Goal: Task Accomplishment & Management: Use online tool/utility

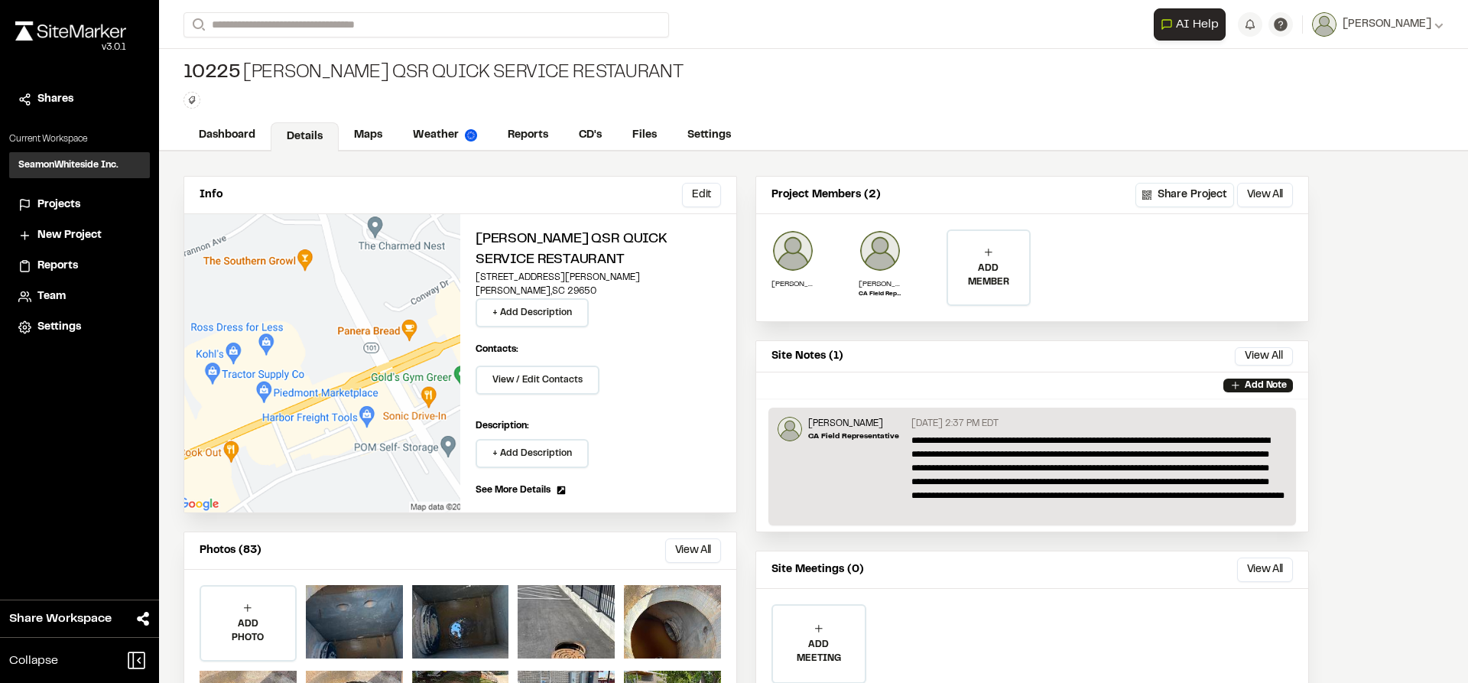
click at [308, 5] on div "**********" at bounding box center [813, 24] width 1260 height 49
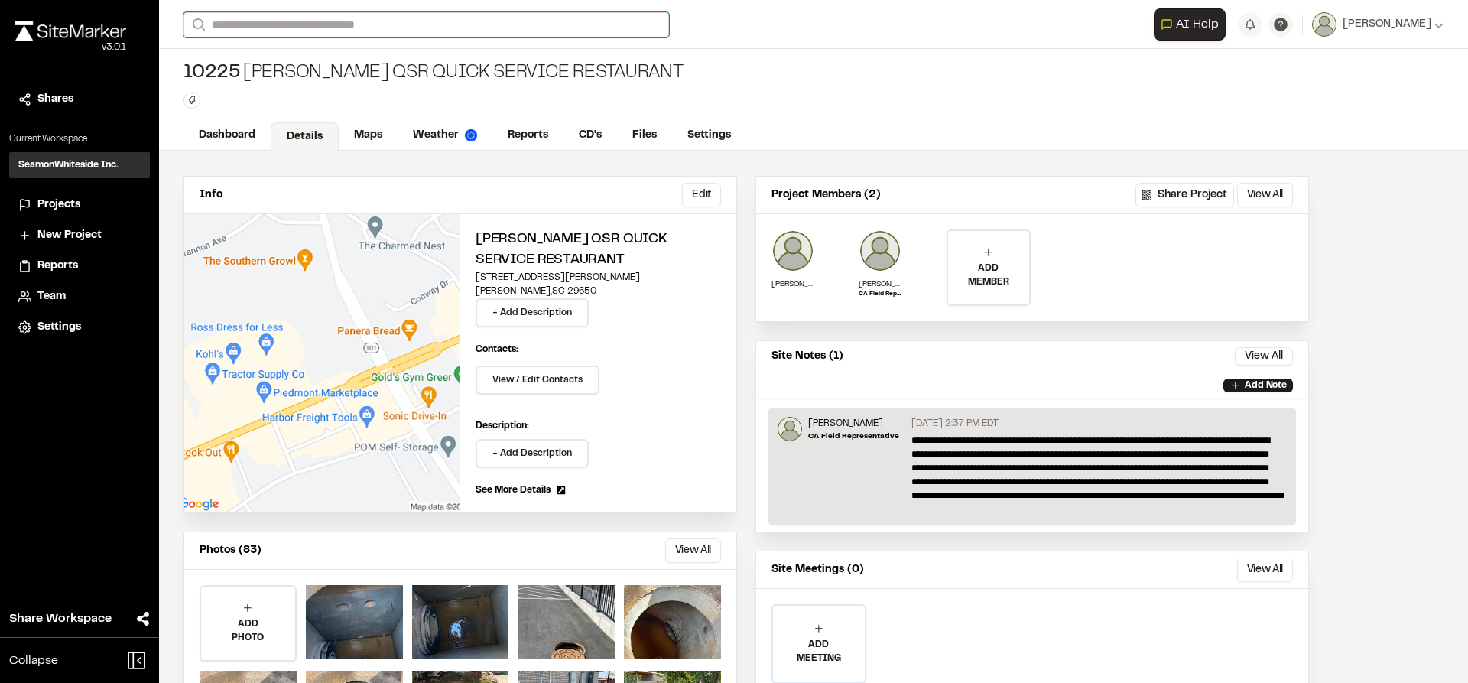
click at [312, 19] on input "Search" at bounding box center [425, 24] width 485 height 25
type input "*****"
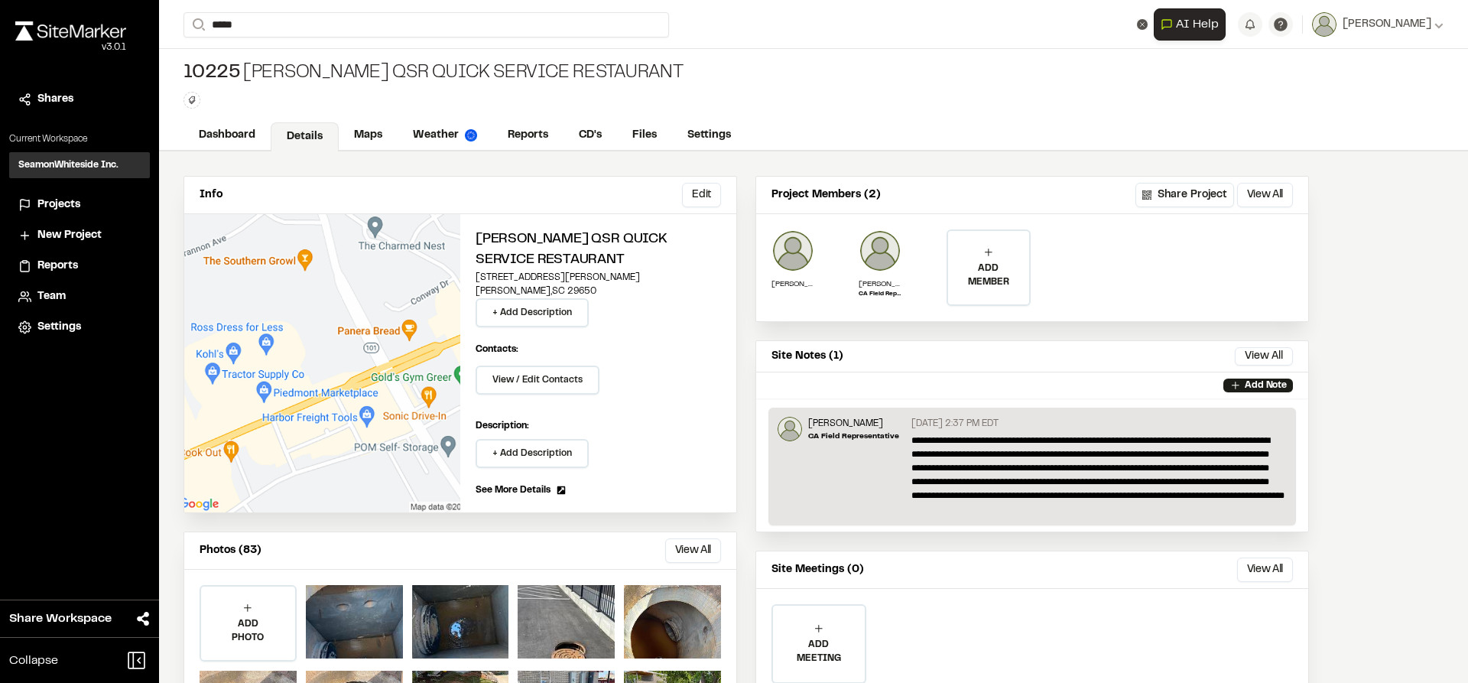
click at [313, 77] on p "[GEOGRAPHIC_DATA]" at bounding box center [324, 78] width 263 height 17
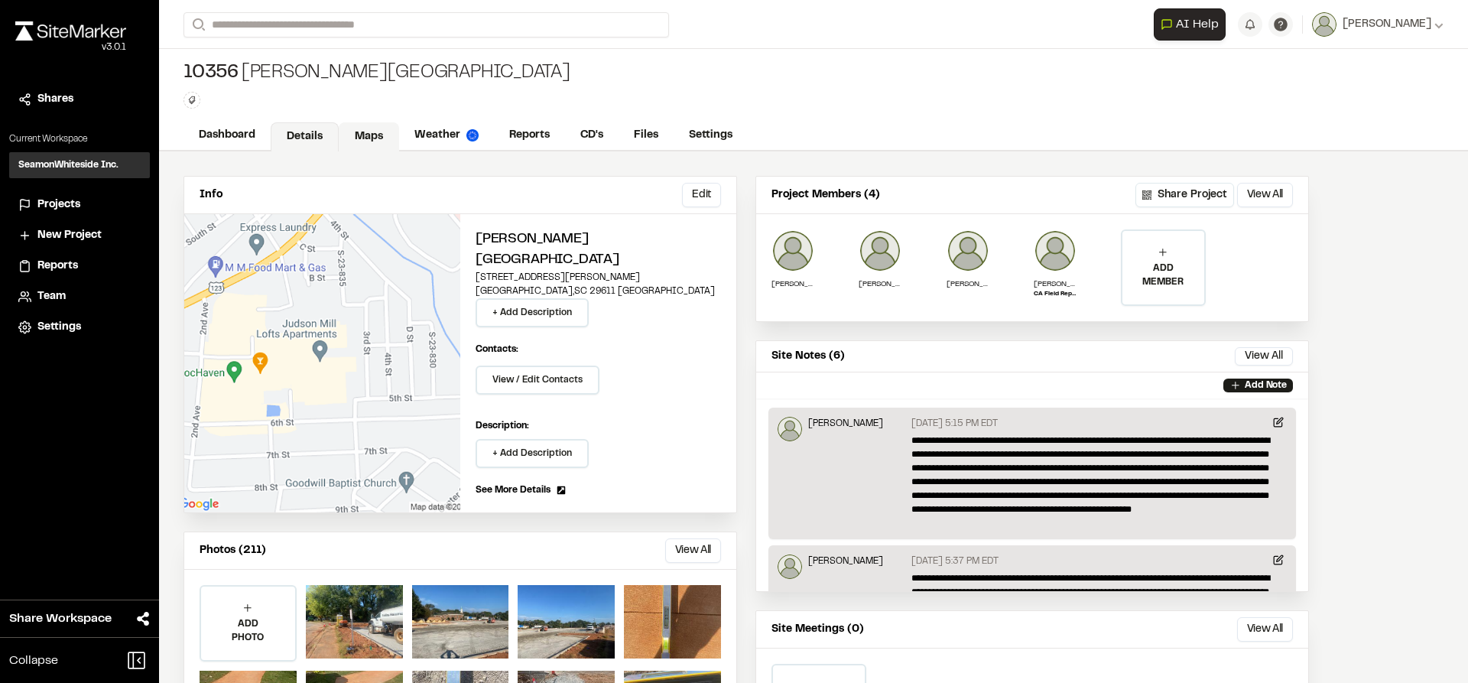
click at [360, 128] on link "Maps" at bounding box center [369, 136] width 60 height 29
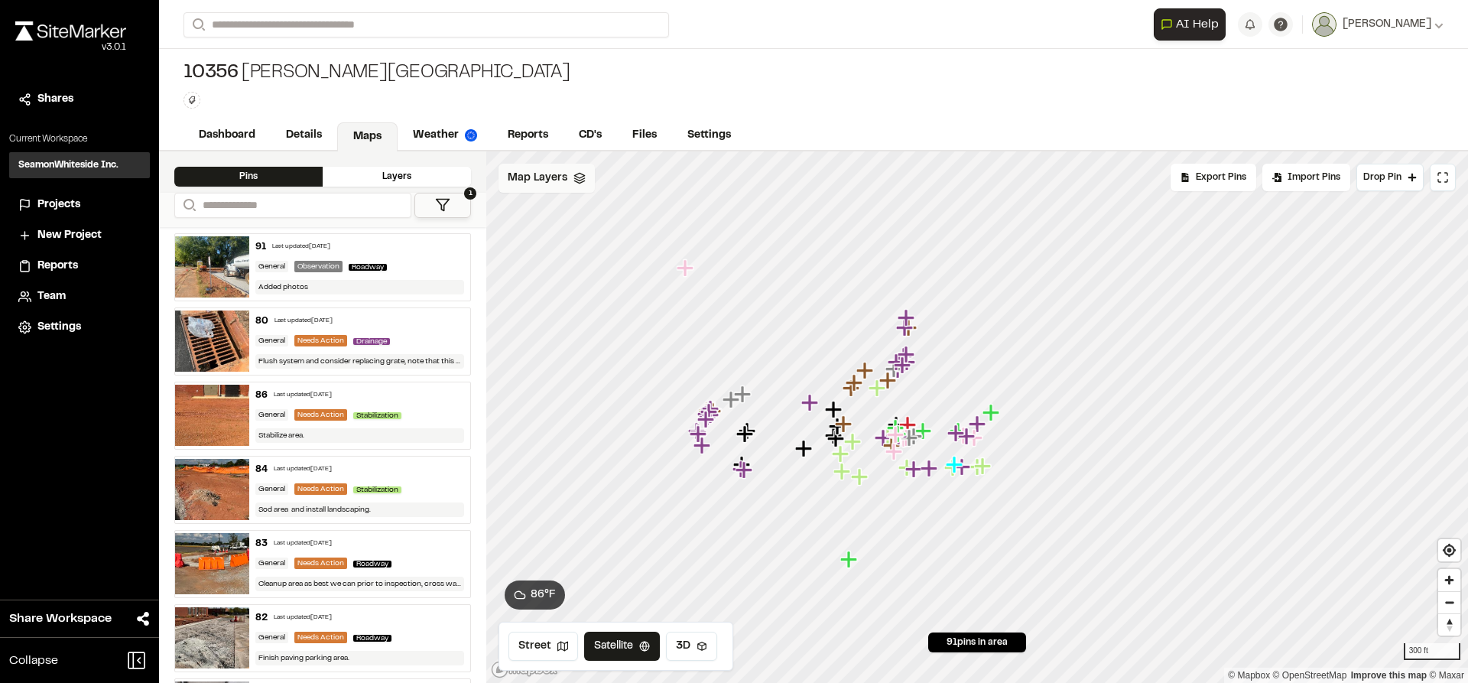
click at [554, 180] on span "Map Layers" at bounding box center [538, 178] width 60 height 17
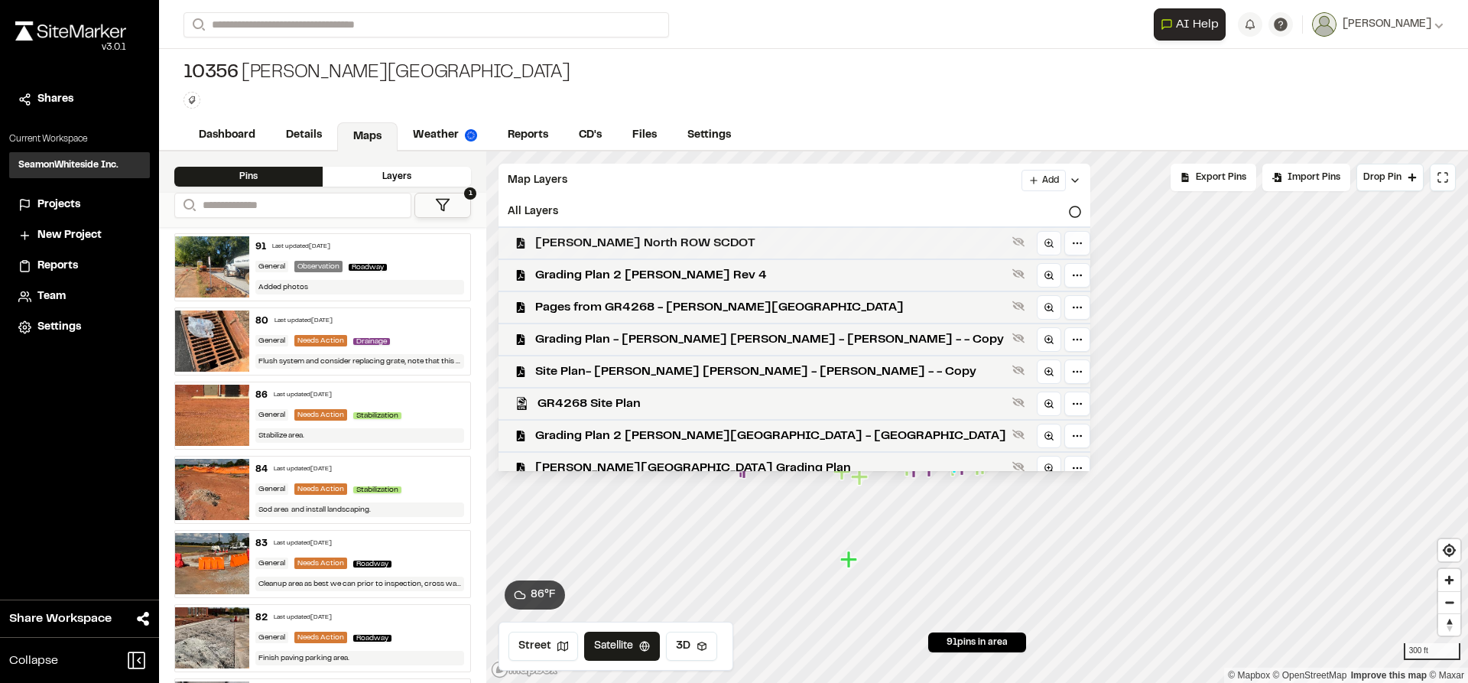
click at [593, 249] on span "[PERSON_NAME] North ROW SCDOT" at bounding box center [770, 243] width 471 height 18
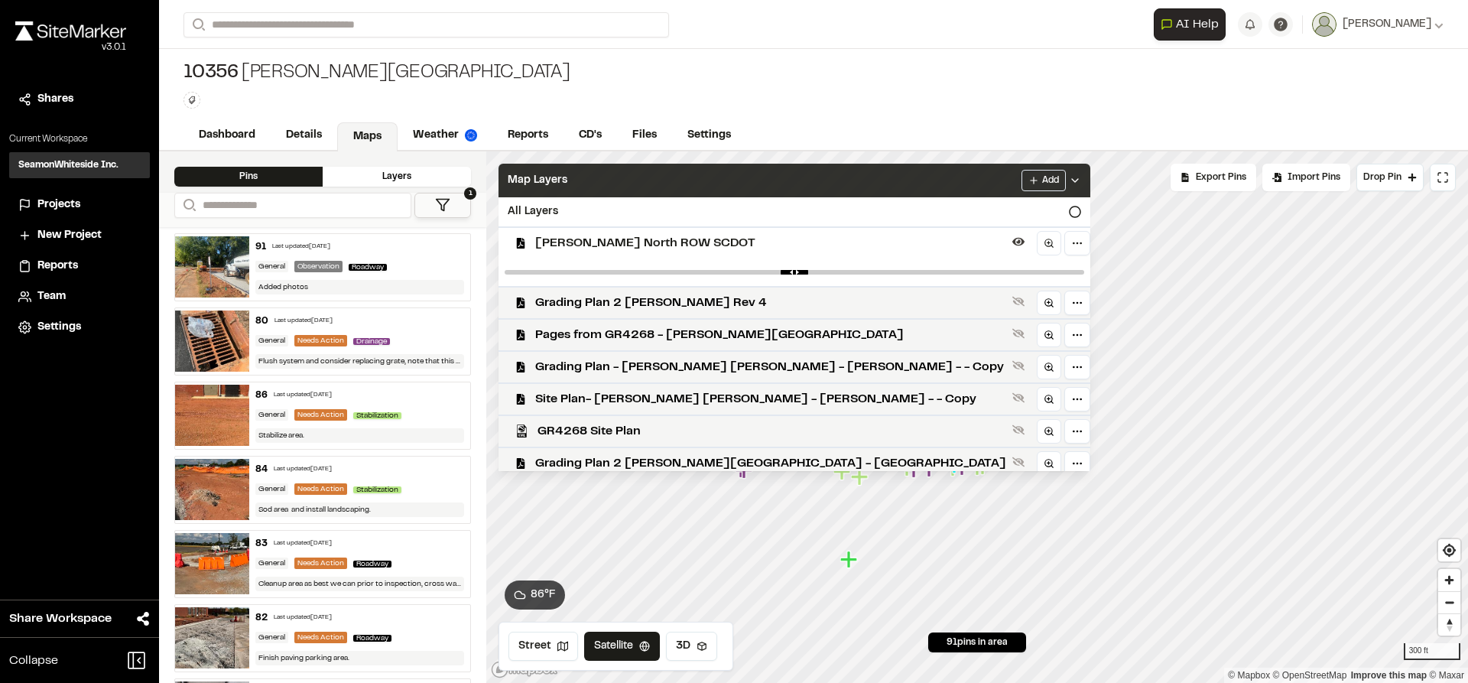
click at [1021, 186] on div "Add" at bounding box center [1051, 180] width 60 height 21
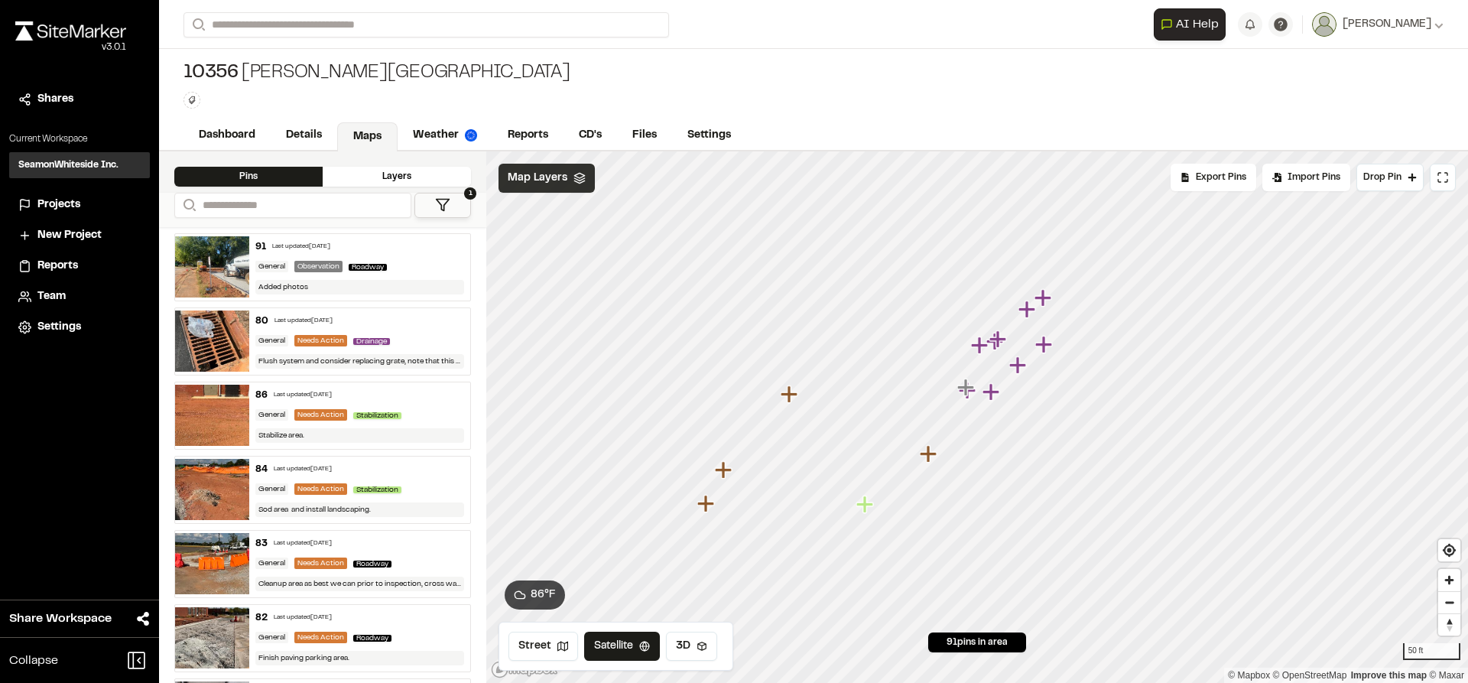
click at [928, 456] on icon "Map marker" at bounding box center [928, 453] width 17 height 17
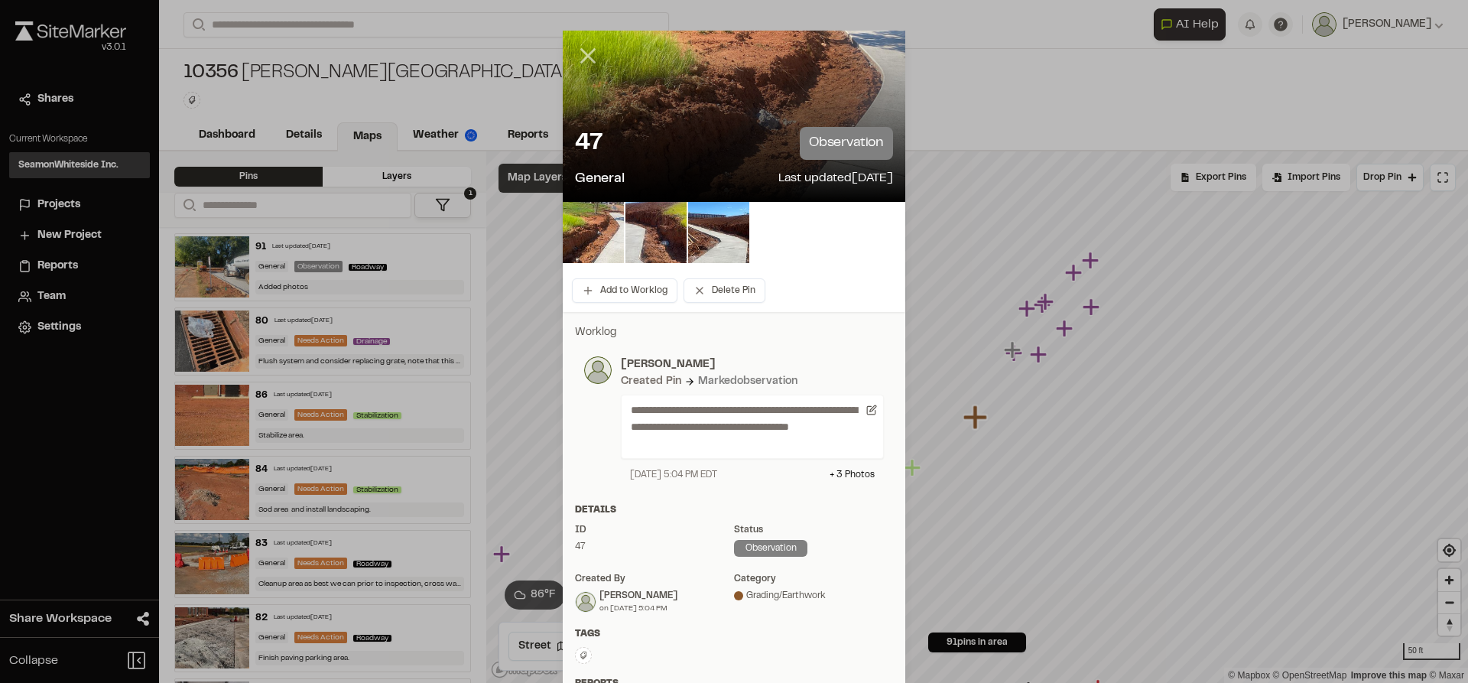
click at [585, 60] on icon at bounding box center [588, 56] width 26 height 26
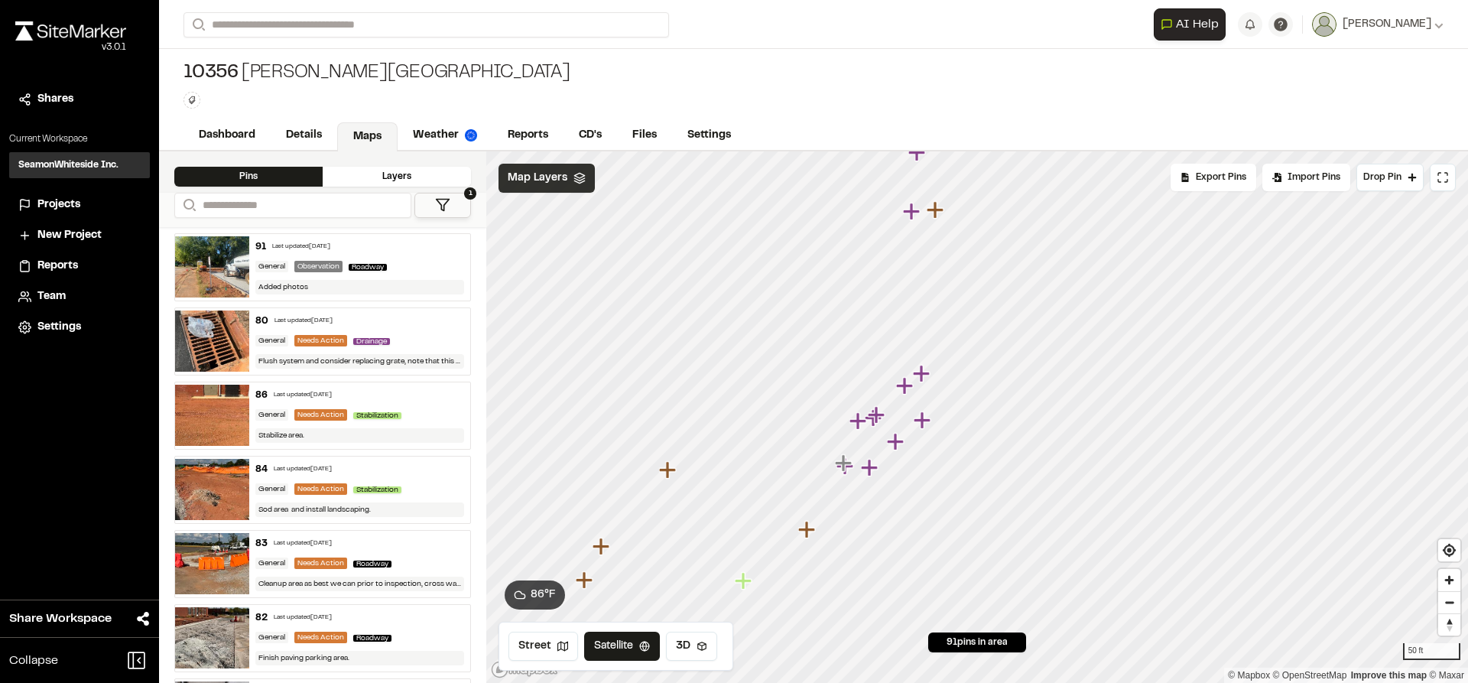
click at [555, 186] on span "Map Layers" at bounding box center [538, 178] width 60 height 17
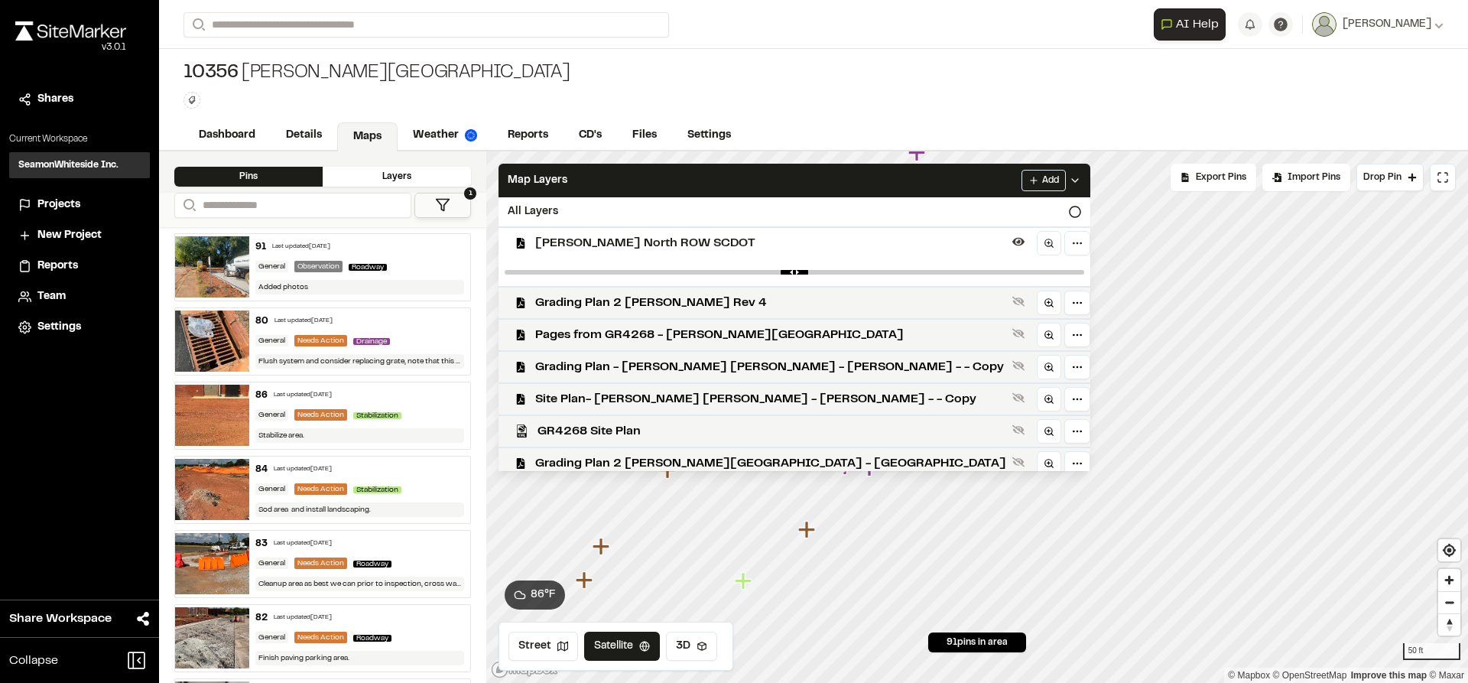
click at [597, 251] on span "[PERSON_NAME] North ROW SCDOT" at bounding box center [770, 243] width 471 height 18
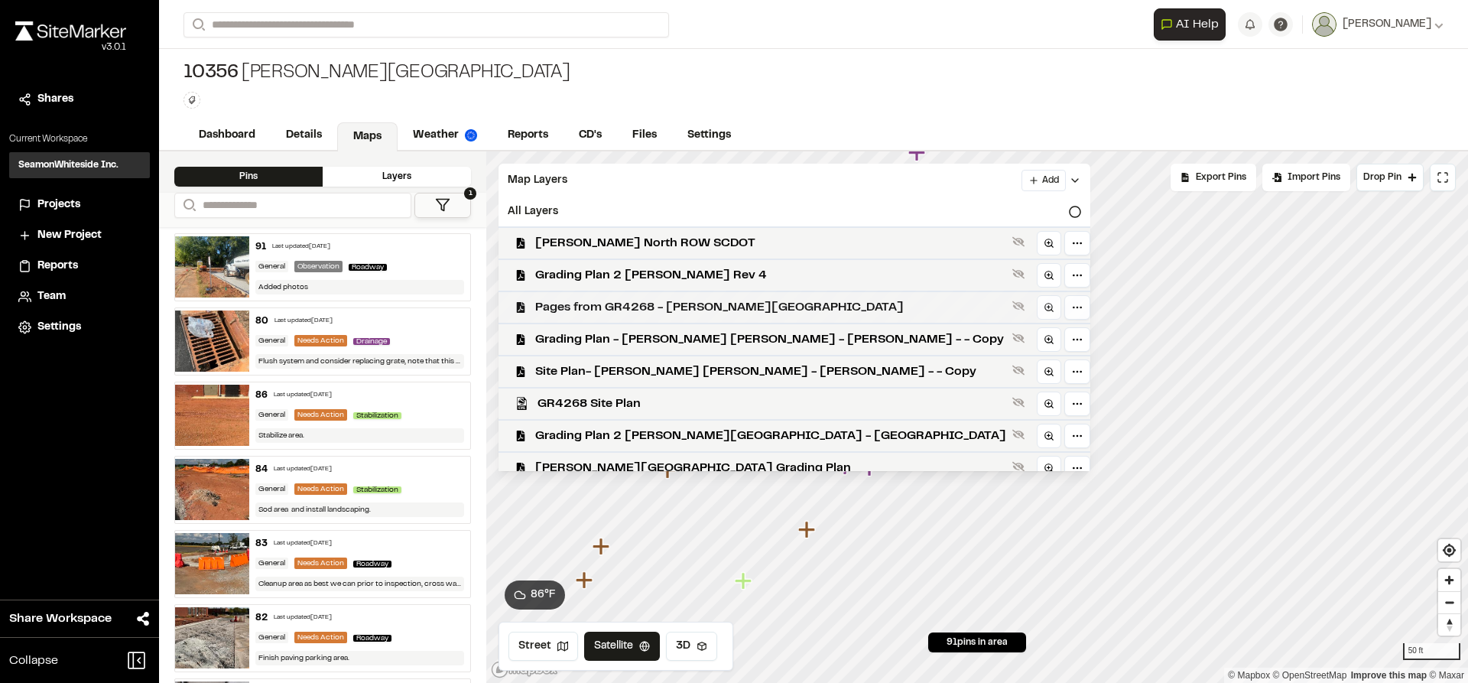
click at [624, 304] on span "Pages from GR4268 - [PERSON_NAME][GEOGRAPHIC_DATA]" at bounding box center [770, 307] width 471 height 18
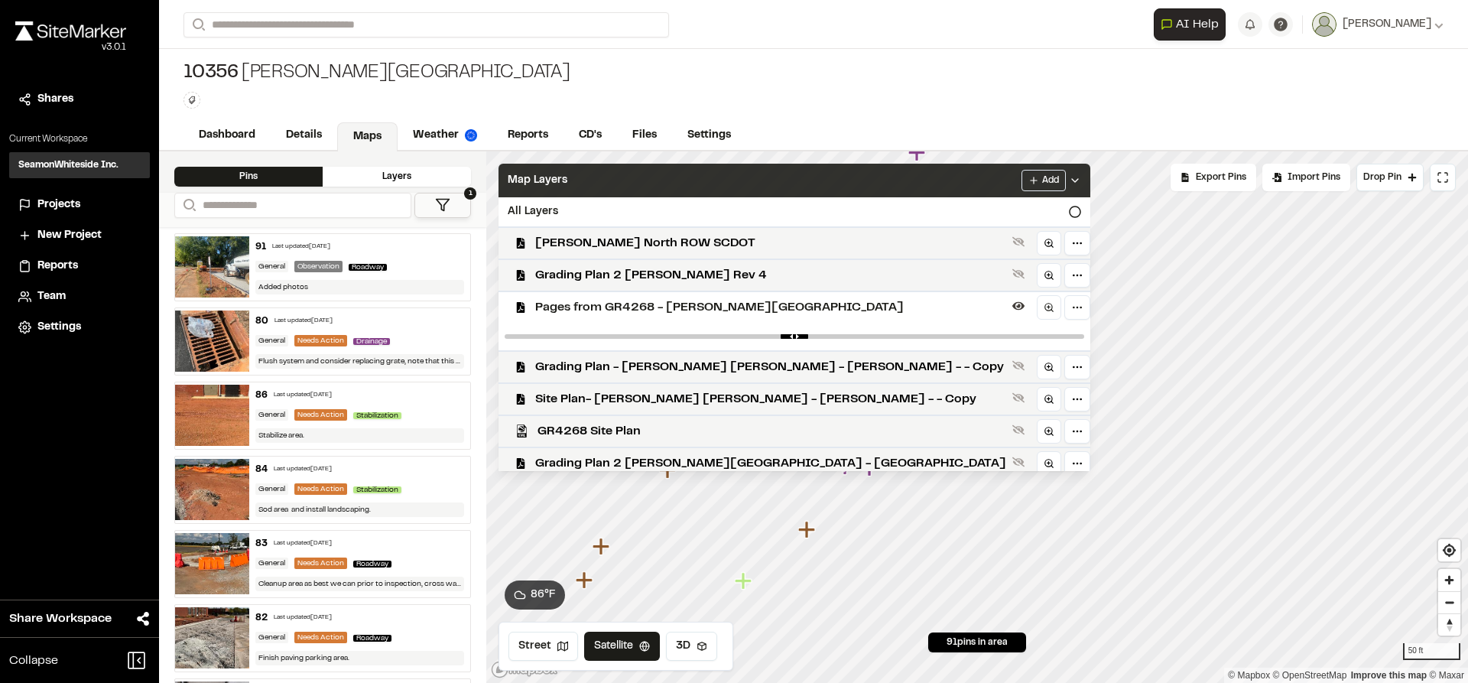
click at [940, 177] on div "Map Layers Add" at bounding box center [794, 181] width 592 height 34
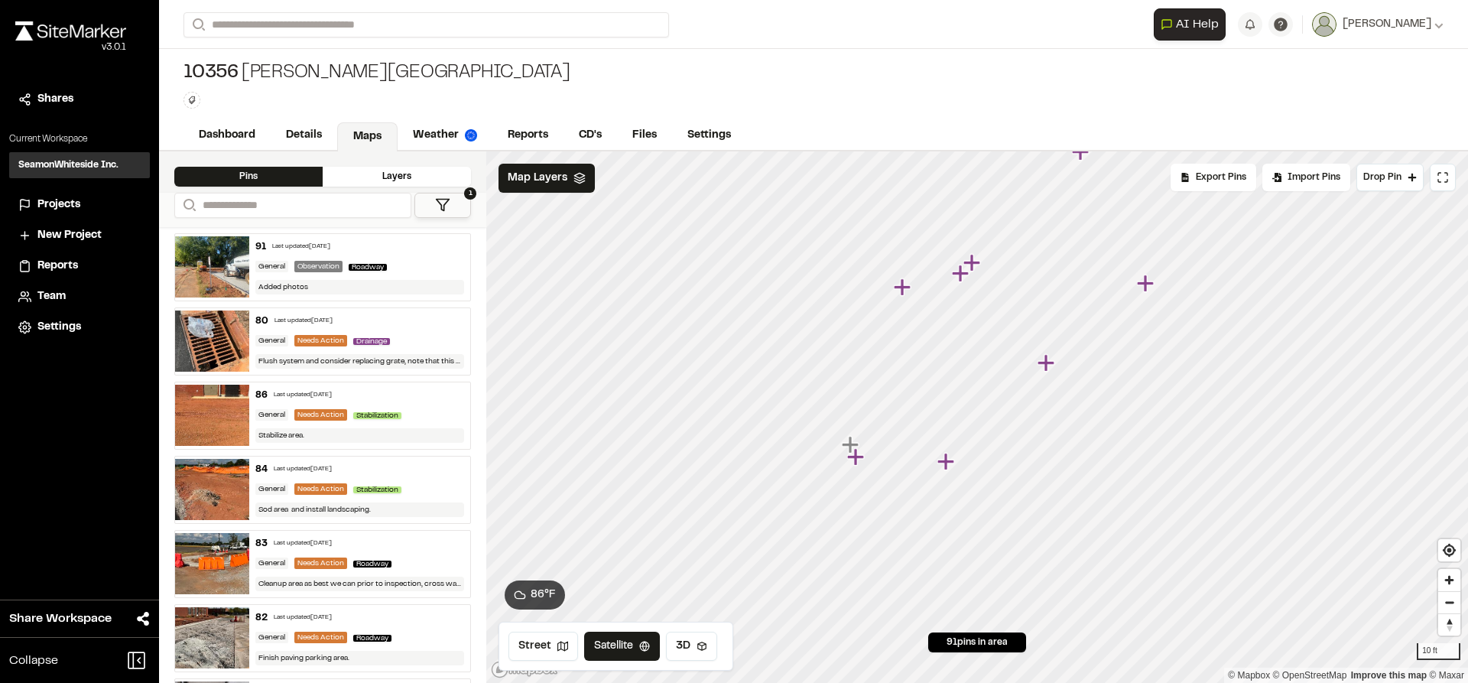
click at [852, 464] on icon "Map marker" at bounding box center [857, 457] width 20 height 20
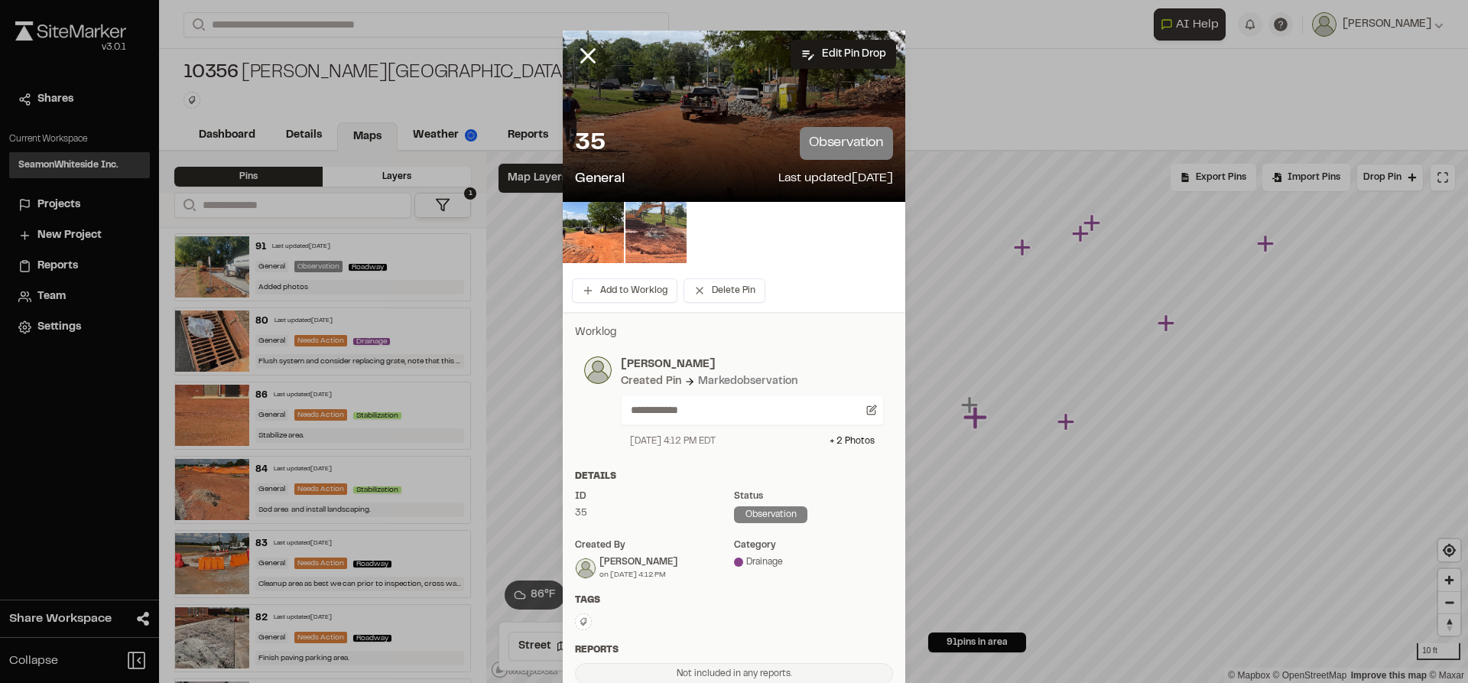
click at [660, 251] on img at bounding box center [655, 232] width 61 height 61
